Goal: Task Accomplishment & Management: Use online tool/utility

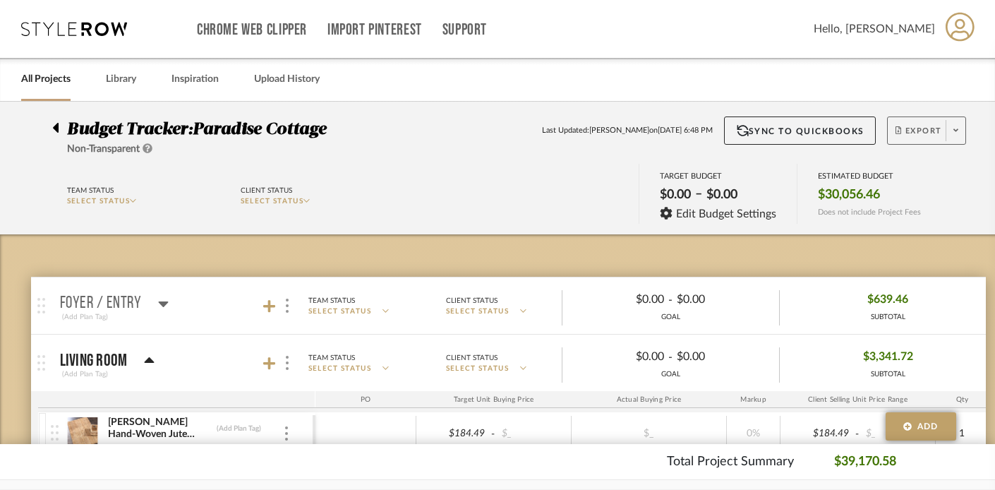
click at [953, 132] on icon at bounding box center [955, 130] width 5 height 8
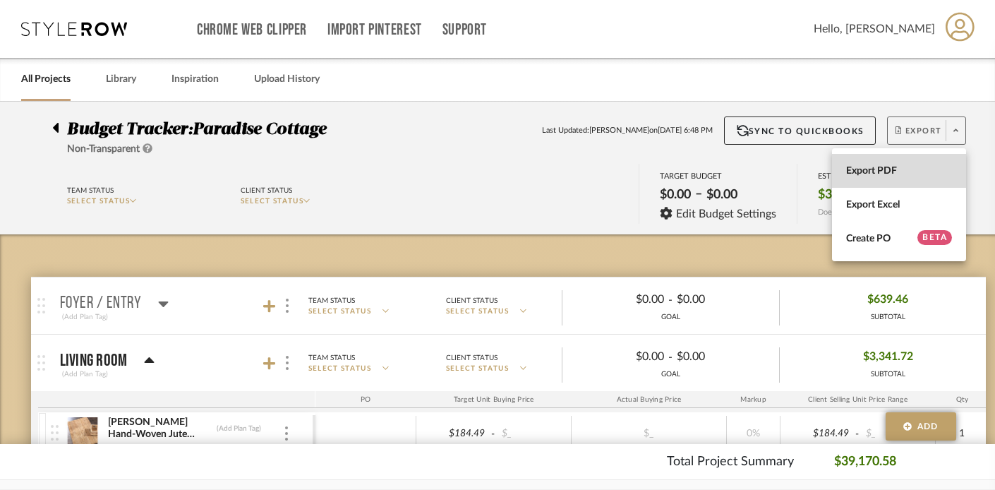
click at [903, 171] on span "Export PDF" at bounding box center [899, 171] width 106 height 12
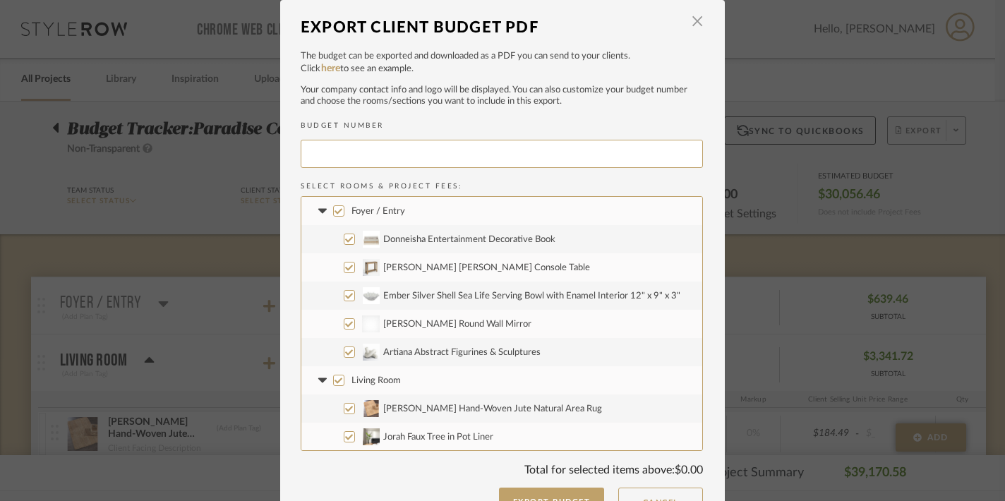
type input "PARADI-007"
click at [541, 489] on button "Export Budget" at bounding box center [552, 502] width 106 height 28
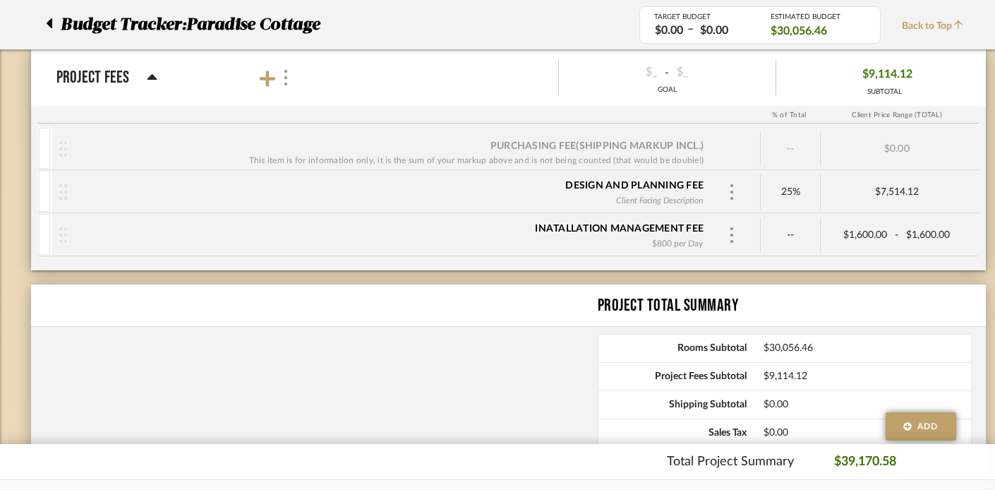
scroll to position [4648, 0]
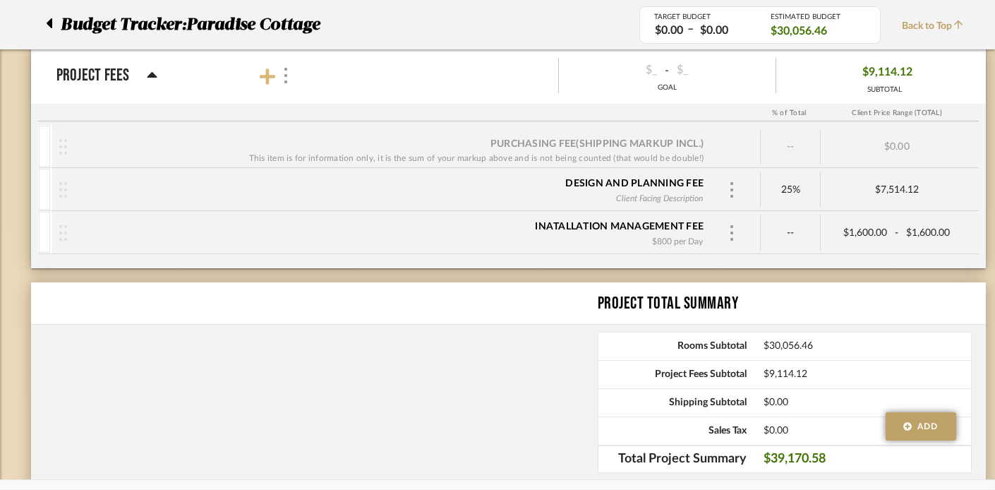
click at [270, 79] on icon at bounding box center [268, 77] width 16 height 18
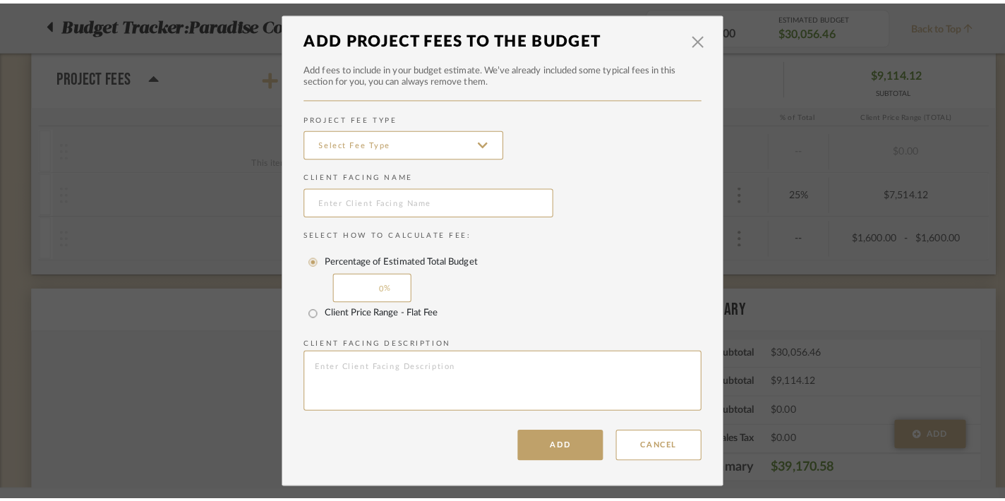
scroll to position [0, 0]
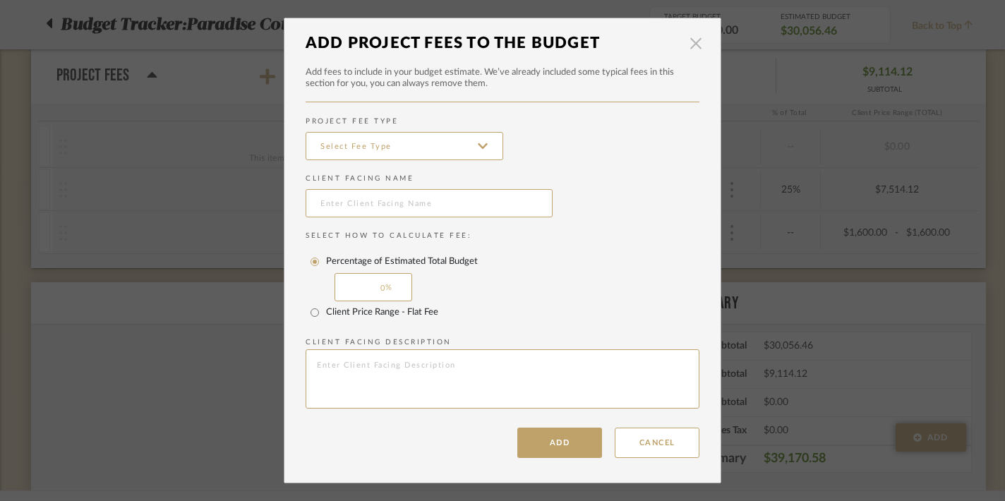
click at [691, 43] on span "button" at bounding box center [696, 43] width 28 height 28
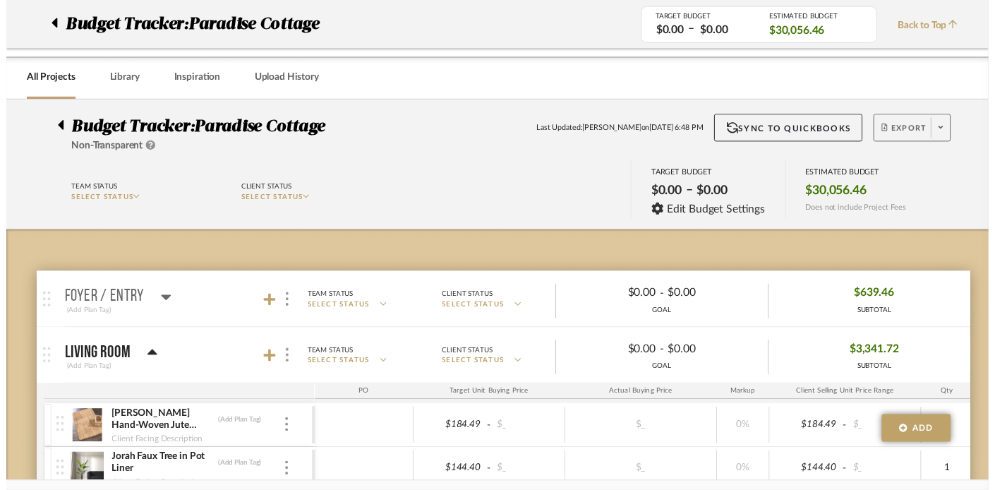
scroll to position [4648, 0]
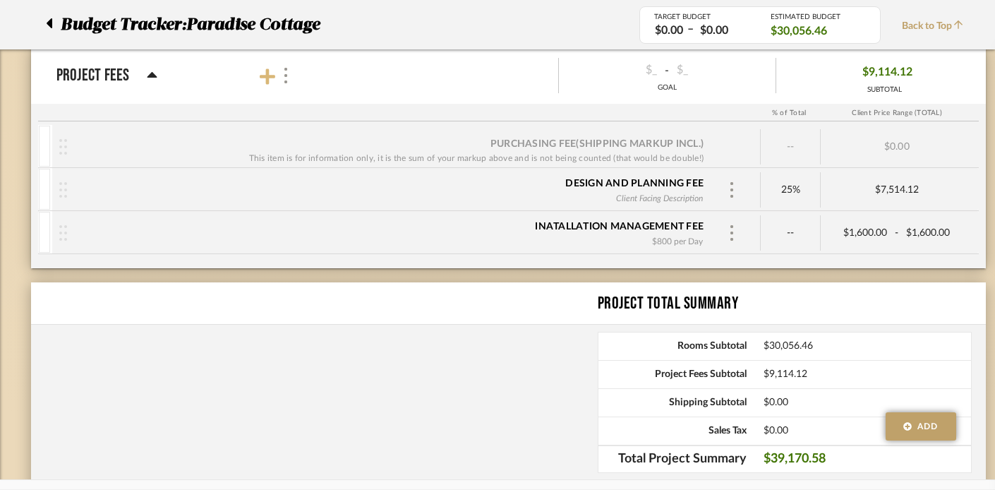
click at [268, 78] on icon at bounding box center [268, 76] width 16 height 16
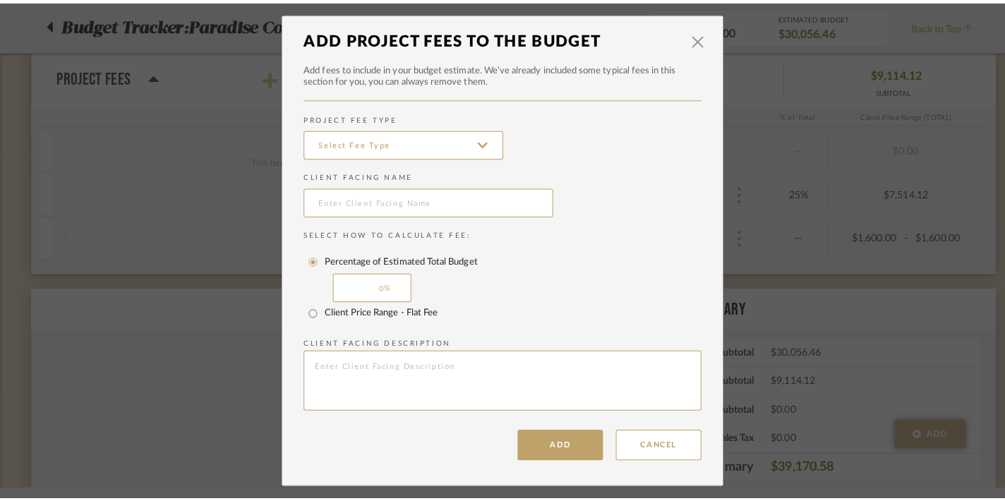
scroll to position [0, 0]
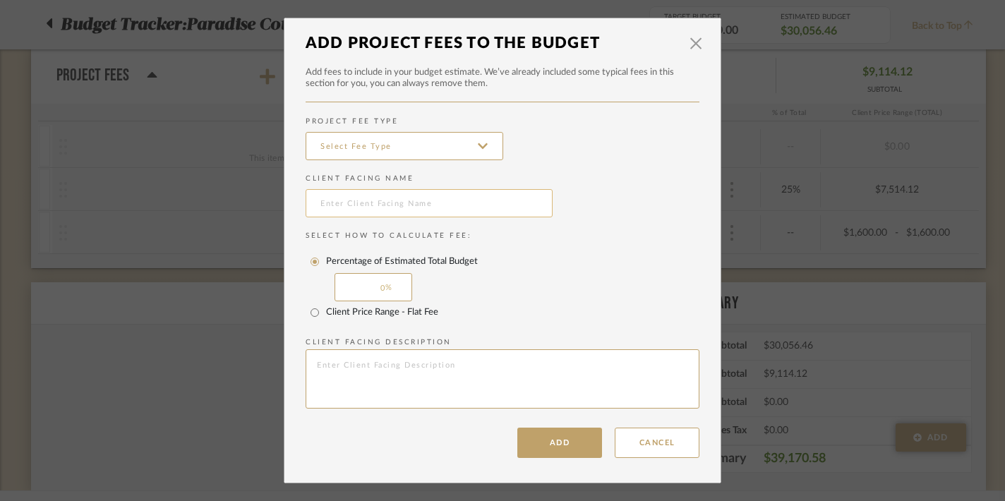
click at [322, 211] on input "text" at bounding box center [429, 203] width 247 height 28
click at [330, 205] on input "text" at bounding box center [429, 203] width 247 height 28
click at [342, 150] on input at bounding box center [405, 146] width 198 height 28
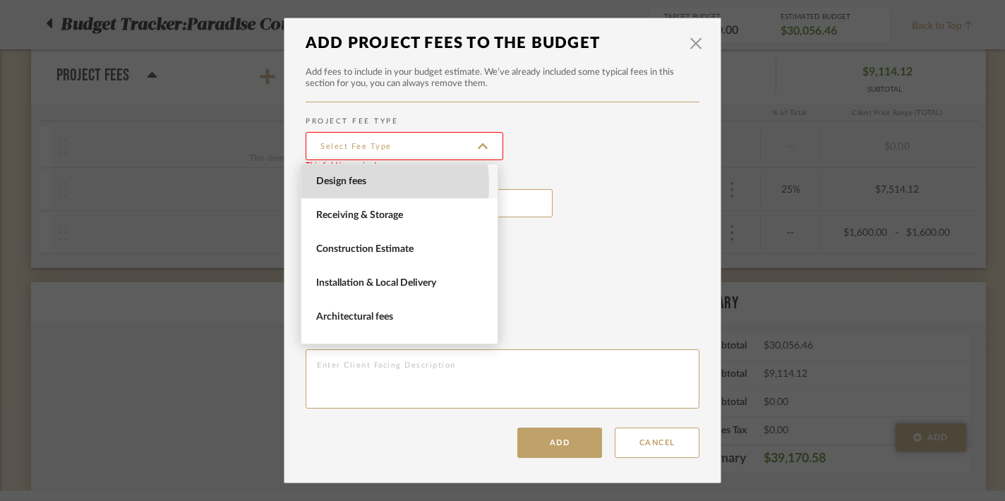
click at [344, 186] on span "Design fees" at bounding box center [401, 182] width 170 height 12
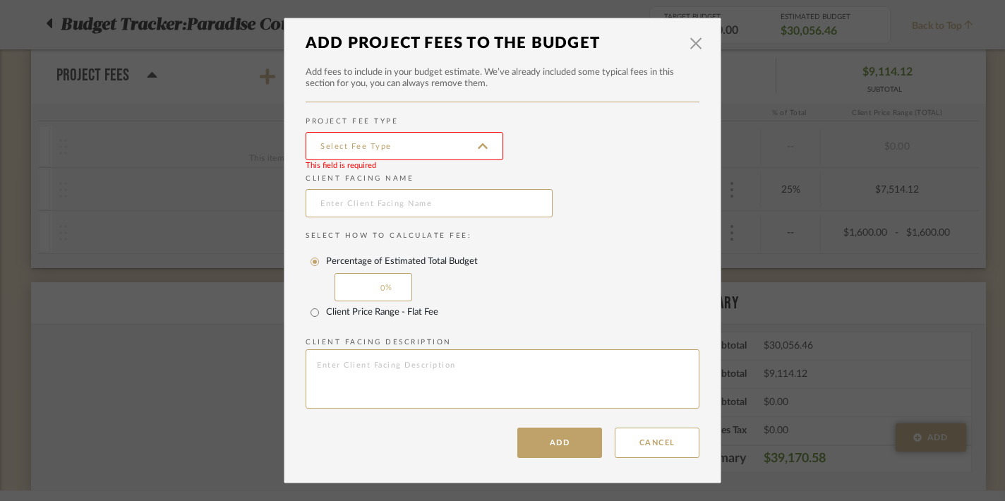
type input "Design fees"
click at [341, 205] on input "text" at bounding box center [429, 203] width 247 height 28
type input "Reimbursements"
click at [307, 313] on input "Client Price Range - Flat Fee" at bounding box center [314, 312] width 23 height 23
radio input "true"
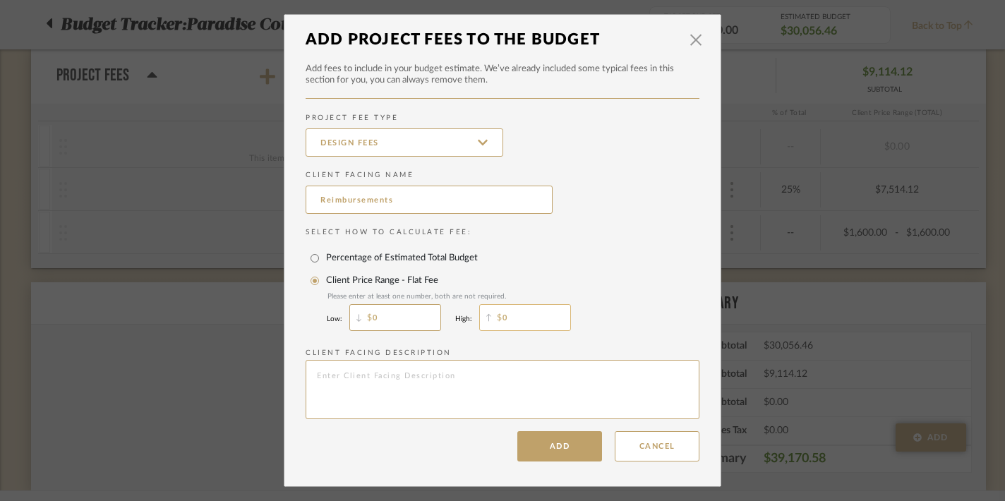
click at [520, 323] on input "0" at bounding box center [525, 317] width 92 height 27
type input "150"
click at [551, 448] on button "Add" at bounding box center [559, 446] width 85 height 30
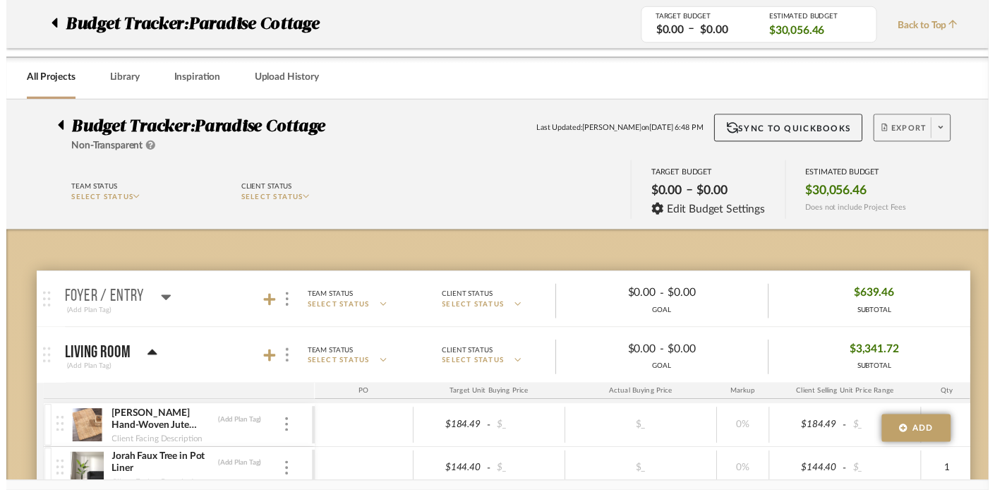
scroll to position [4648, 0]
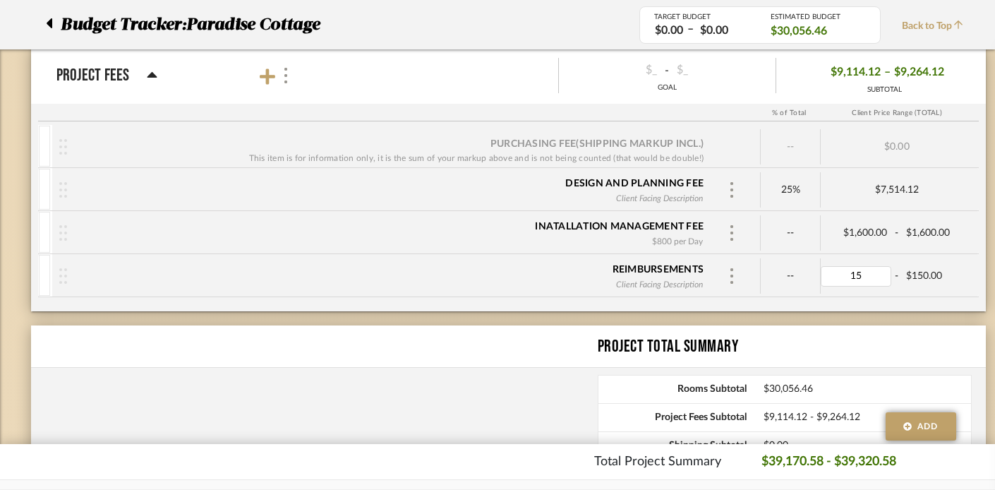
type input "150"
